Goal: Transaction & Acquisition: Purchase product/service

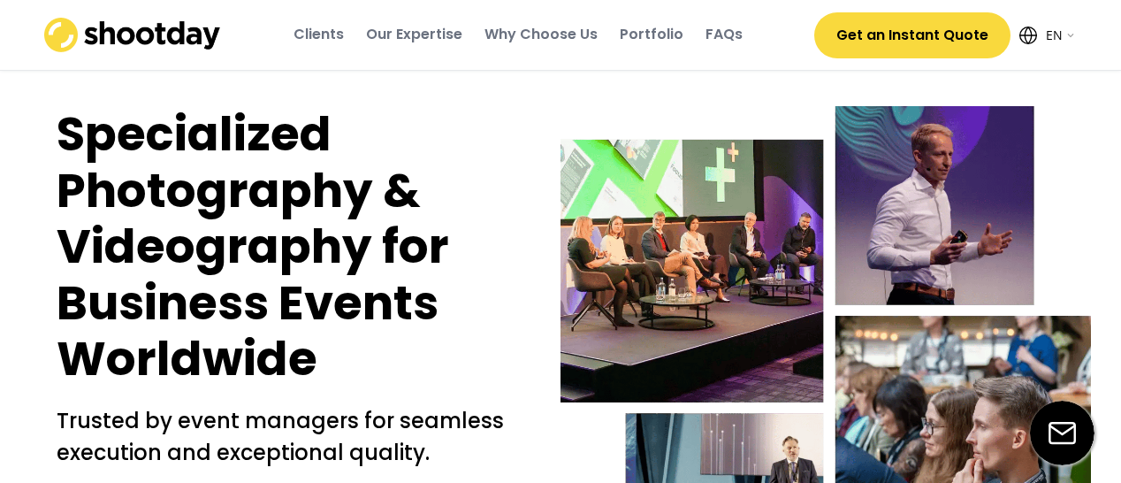
select select ""en""
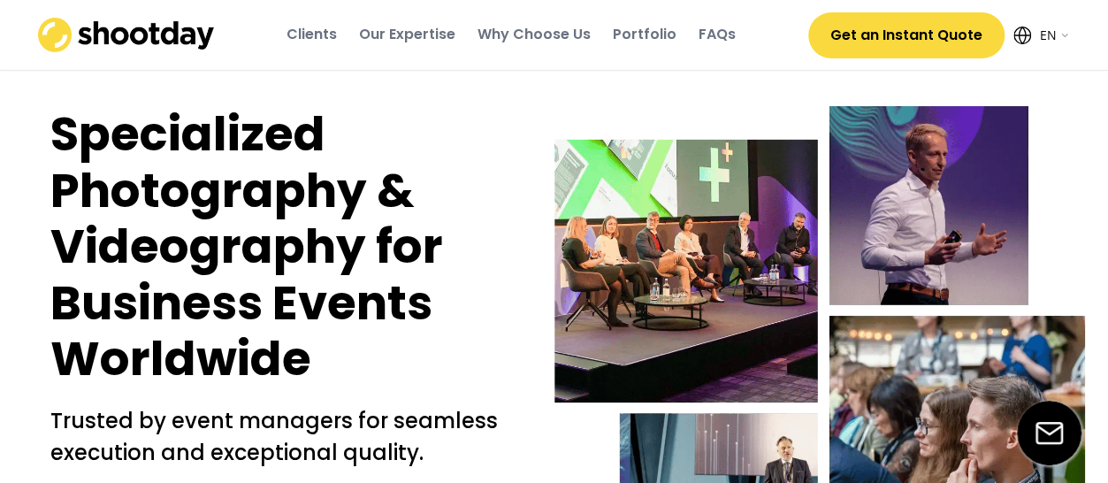
click at [925, 50] on button "Get an Instant Quote" at bounding box center [906, 35] width 196 height 46
